Goal: Information Seeking & Learning: Find specific fact

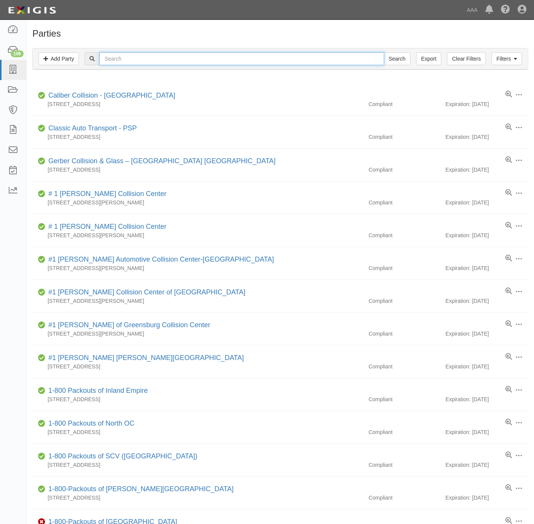
click at [325, 59] on input "text" at bounding box center [241, 58] width 285 height 13
paste input "Autotech"
type input "Autotech"
click at [397, 58] on input "Search" at bounding box center [397, 58] width 27 height 13
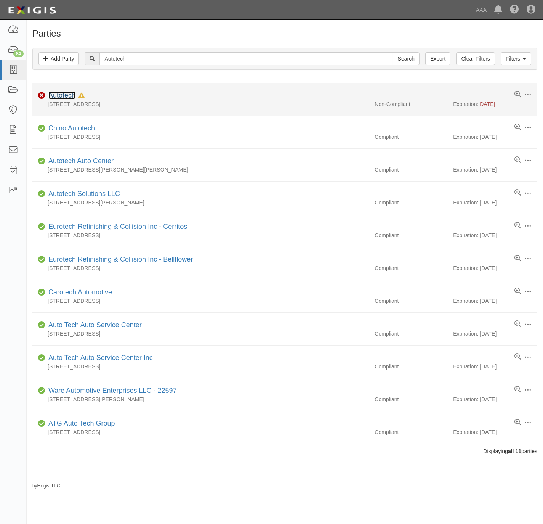
click at [62, 95] on link "Autotech" at bounding box center [61, 95] width 27 height 8
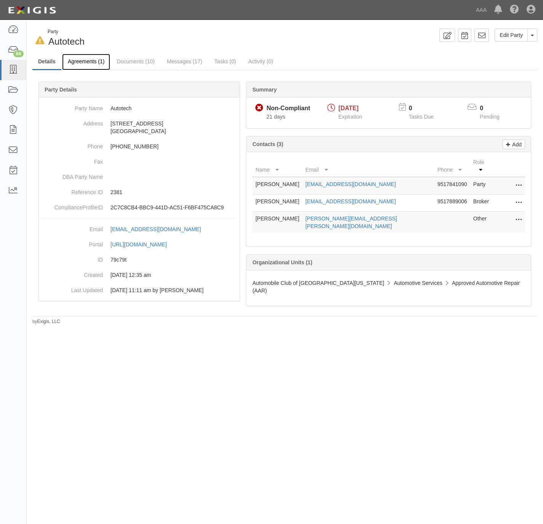
click at [93, 64] on link "Agreements (1)" at bounding box center [86, 62] width 48 height 16
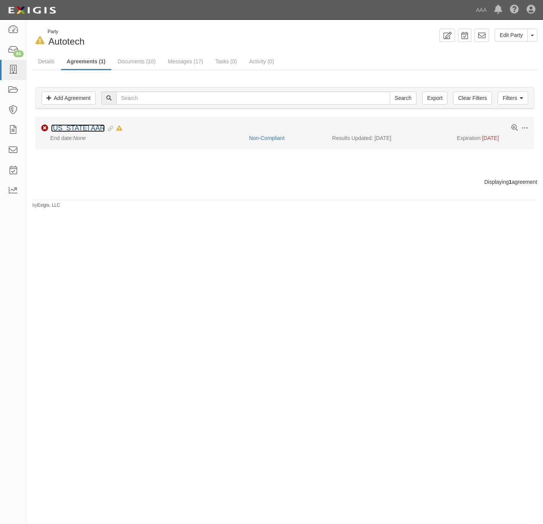
click at [81, 132] on link "California AAR" at bounding box center [78, 128] width 54 height 8
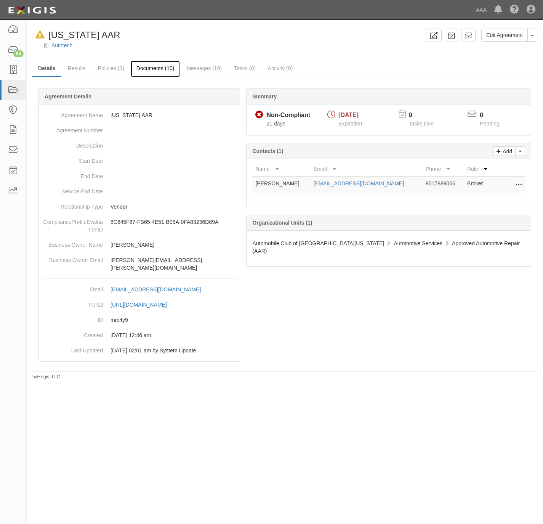
click at [160, 64] on link "Documents (10)" at bounding box center [156, 69] width 50 height 16
